Goal: Task Accomplishment & Management: Manage account settings

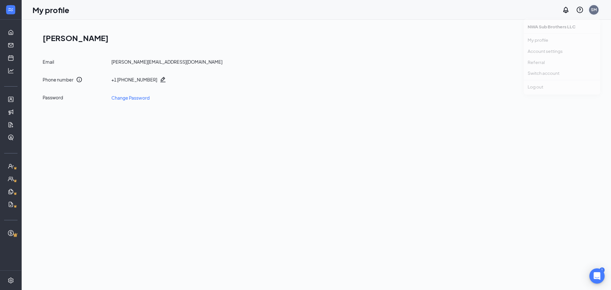
click at [596, 11] on div "SM" at bounding box center [594, 9] width 6 height 5
click at [546, 57] on link "Account settings" at bounding box center [561, 56] width 69 height 6
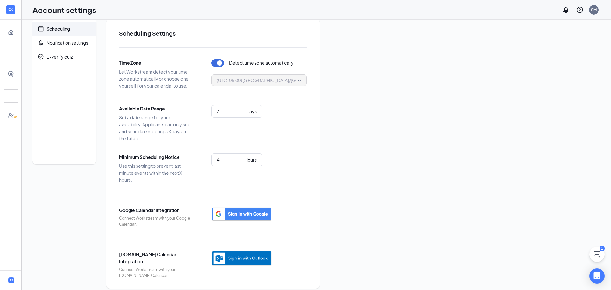
scroll to position [15, 0]
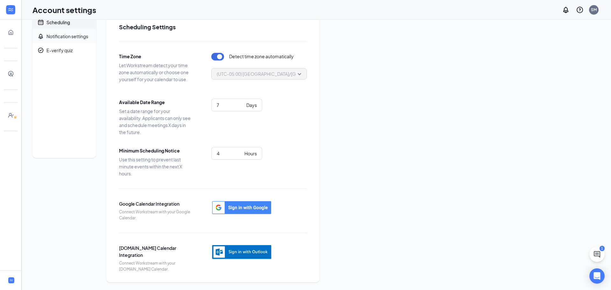
click at [52, 42] on span "Notification settings" at bounding box center [68, 36] width 45 height 14
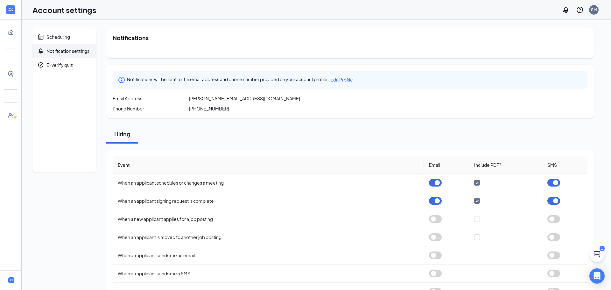
click at [344, 81] on span "Edit Profile" at bounding box center [341, 80] width 23 height 6
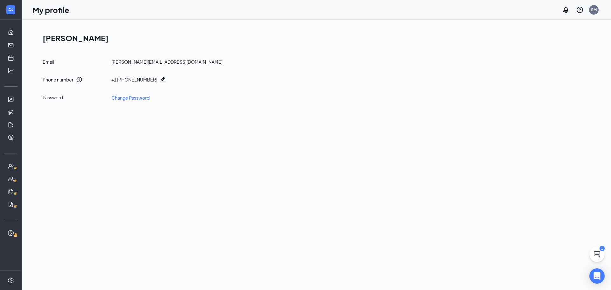
click at [161, 61] on div "[PERSON_NAME][EMAIL_ADDRESS][DOMAIN_NAME]" at bounding box center [166, 62] width 111 height 6
click at [596, 257] on icon "ChatActive" at bounding box center [597, 254] width 8 height 8
click at [512, 283] on div "Chat 1" at bounding box center [521, 282] width 97 height 10
